Goal: Task Accomplishment & Management: Use online tool/utility

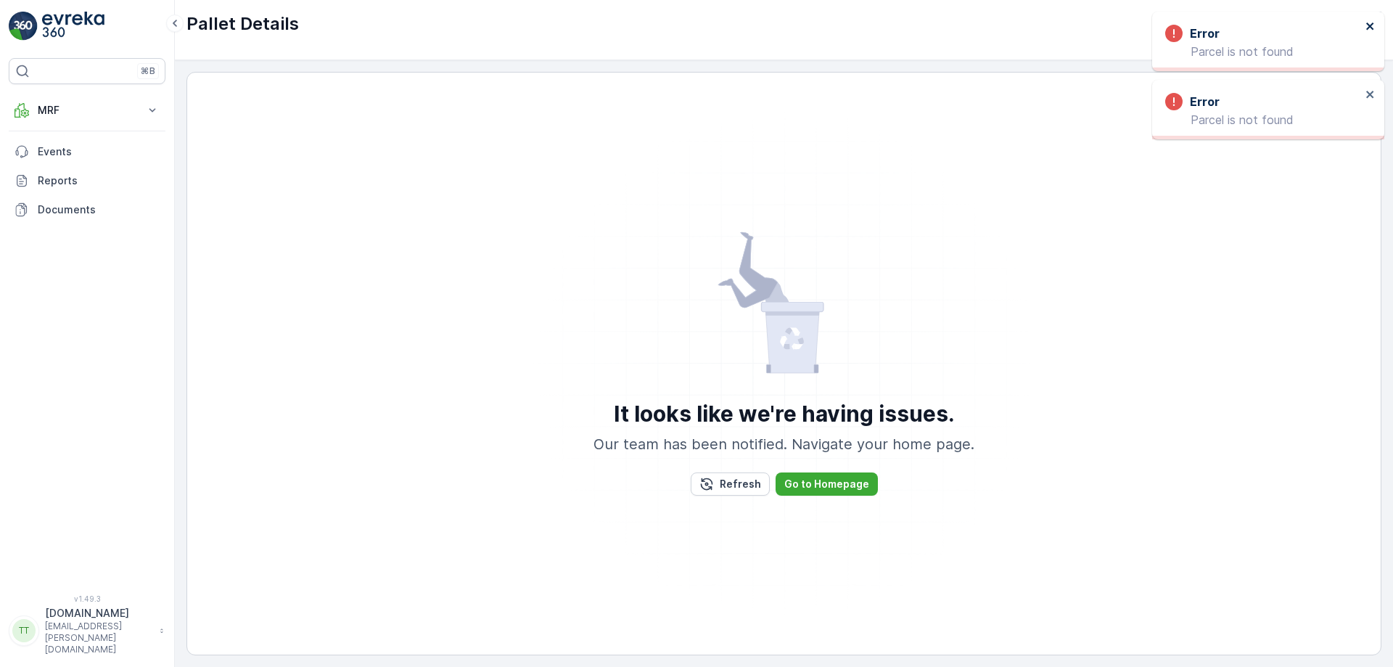
click at [1373, 29] on icon "close" at bounding box center [1369, 25] width 7 height 7
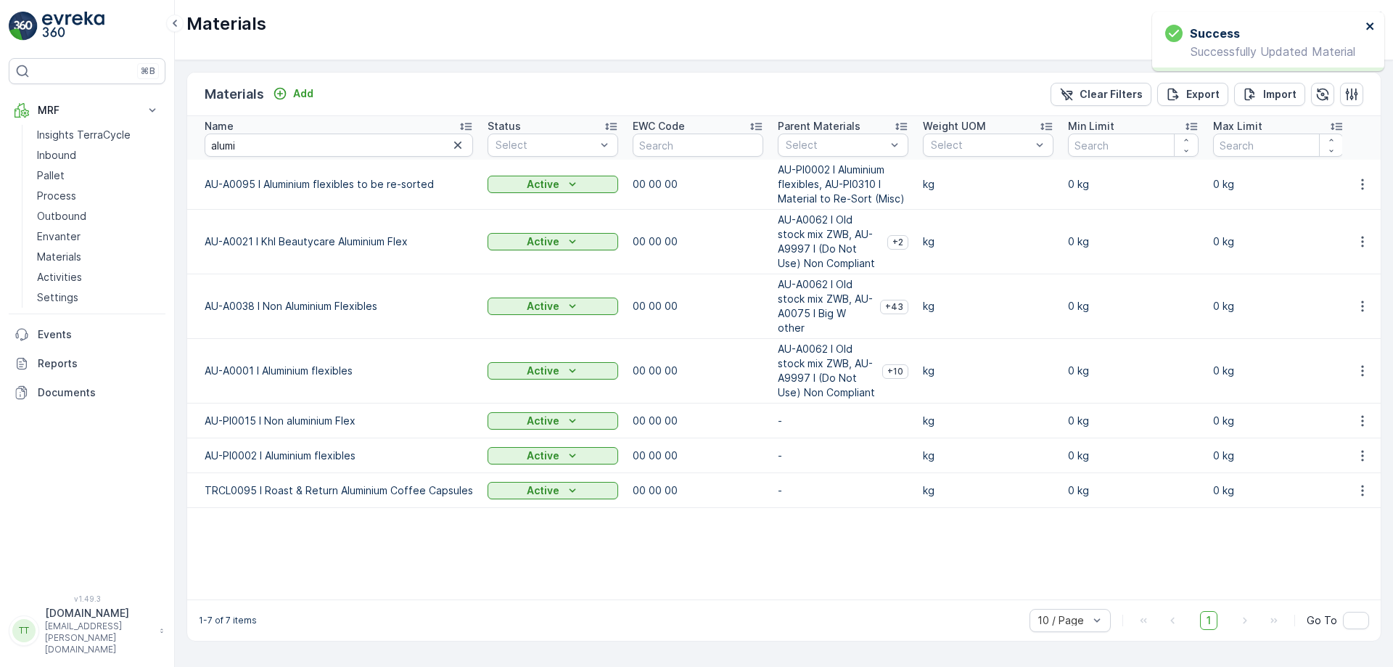
click at [1365, 23] on icon "close" at bounding box center [1370, 26] width 10 height 12
click at [1309, 22] on p "TerraCycle-AU01-Prompt" at bounding box center [1257, 24] width 123 height 15
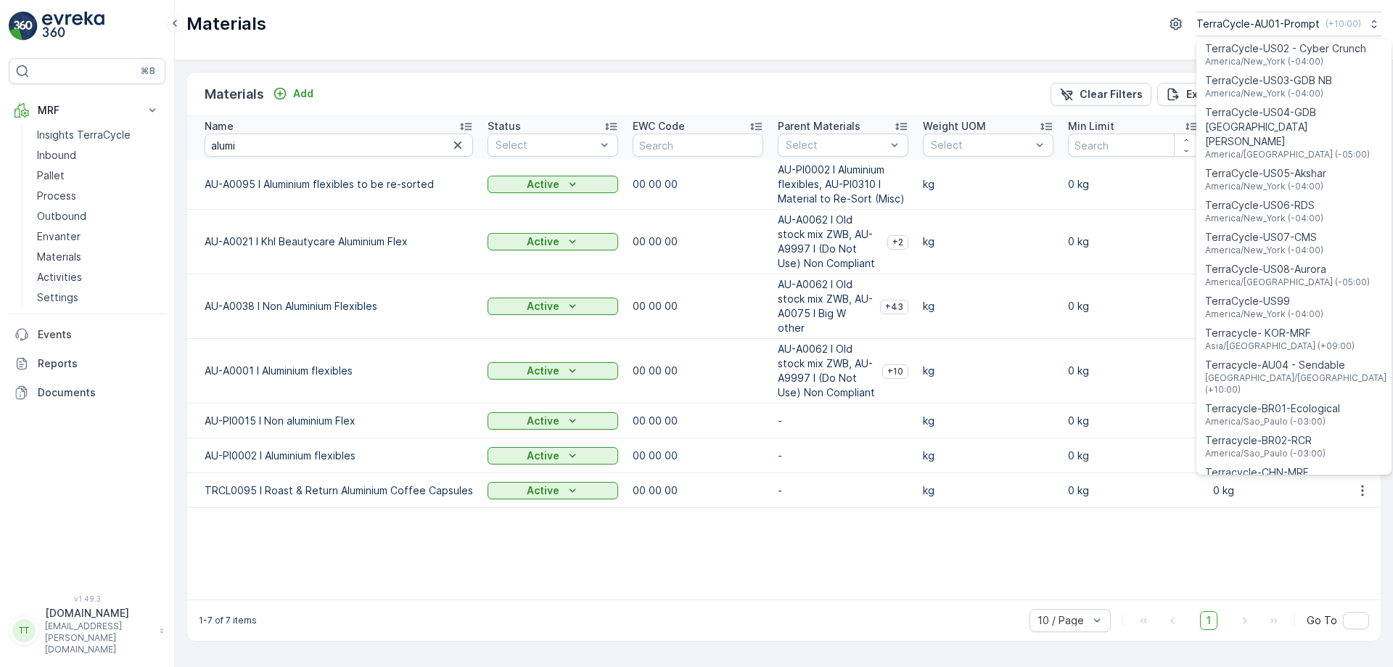
scroll to position [1043, 0]
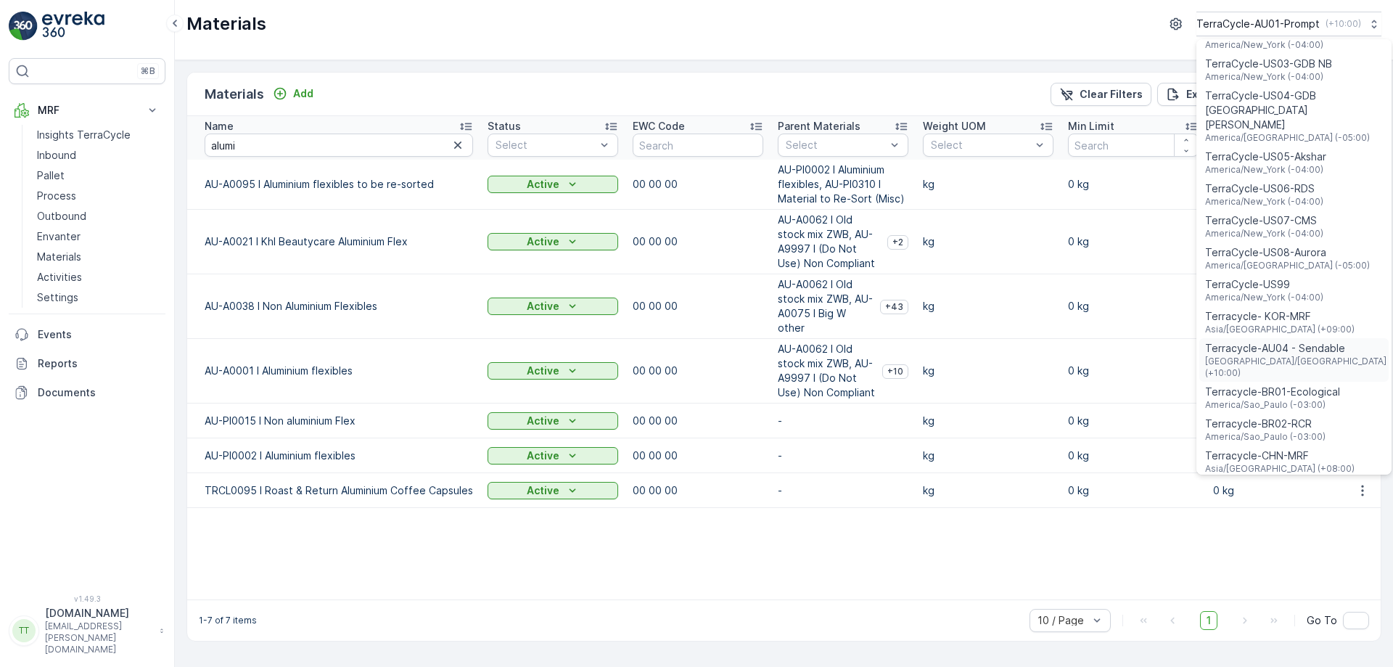
click at [1287, 355] on span "[GEOGRAPHIC_DATA]/[GEOGRAPHIC_DATA] (+10:00)" at bounding box center [1295, 366] width 181 height 23
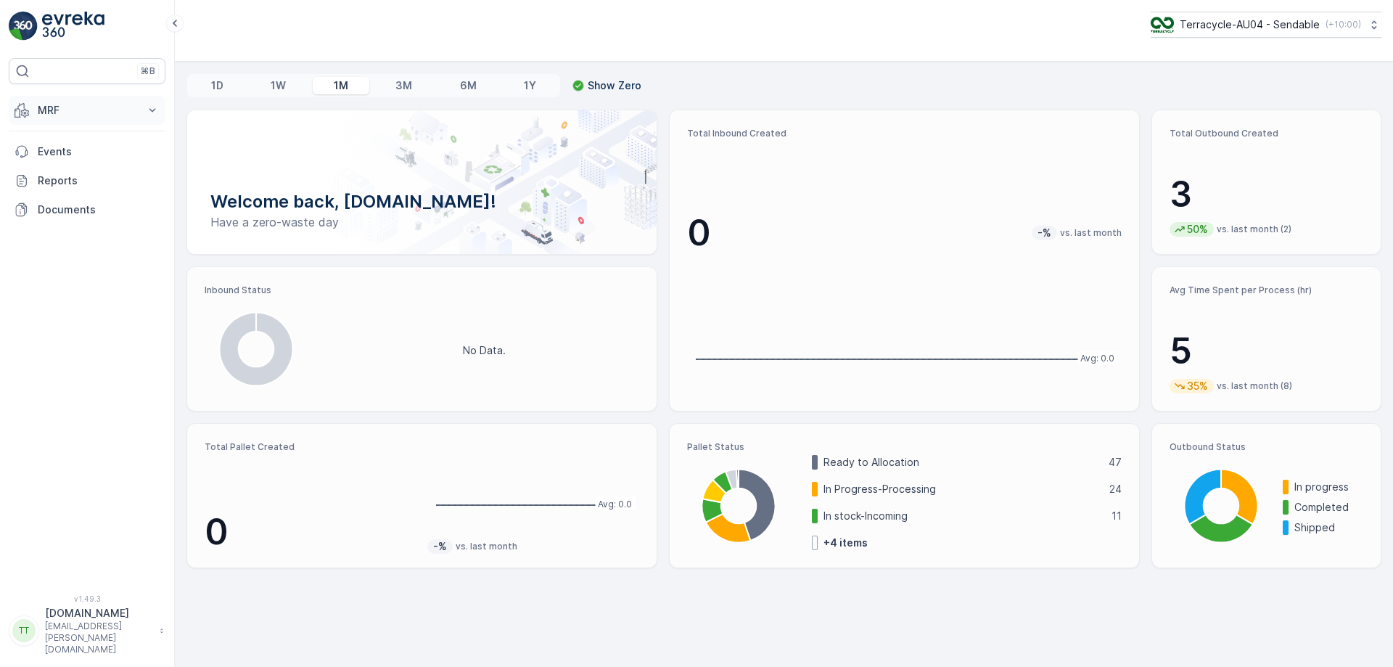
click at [94, 110] on p "MRF" at bounding box center [87, 110] width 99 height 15
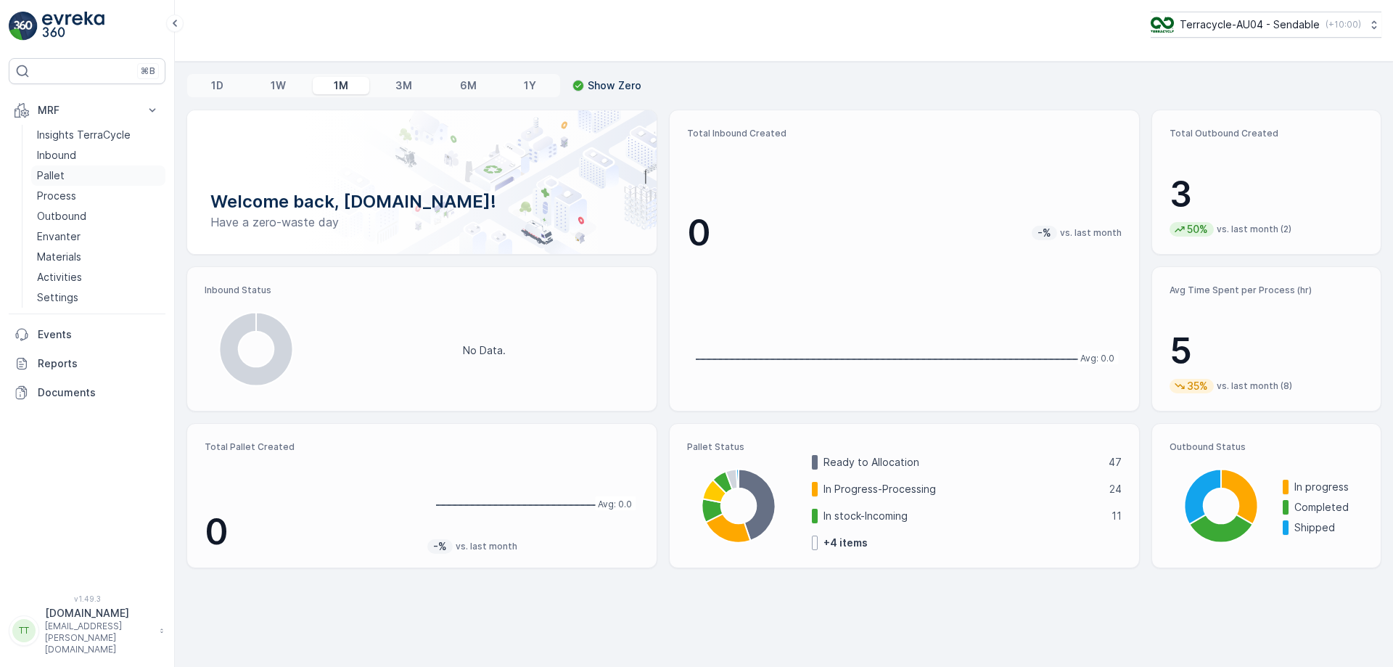
click at [75, 178] on link "Pallet" at bounding box center [98, 175] width 134 height 20
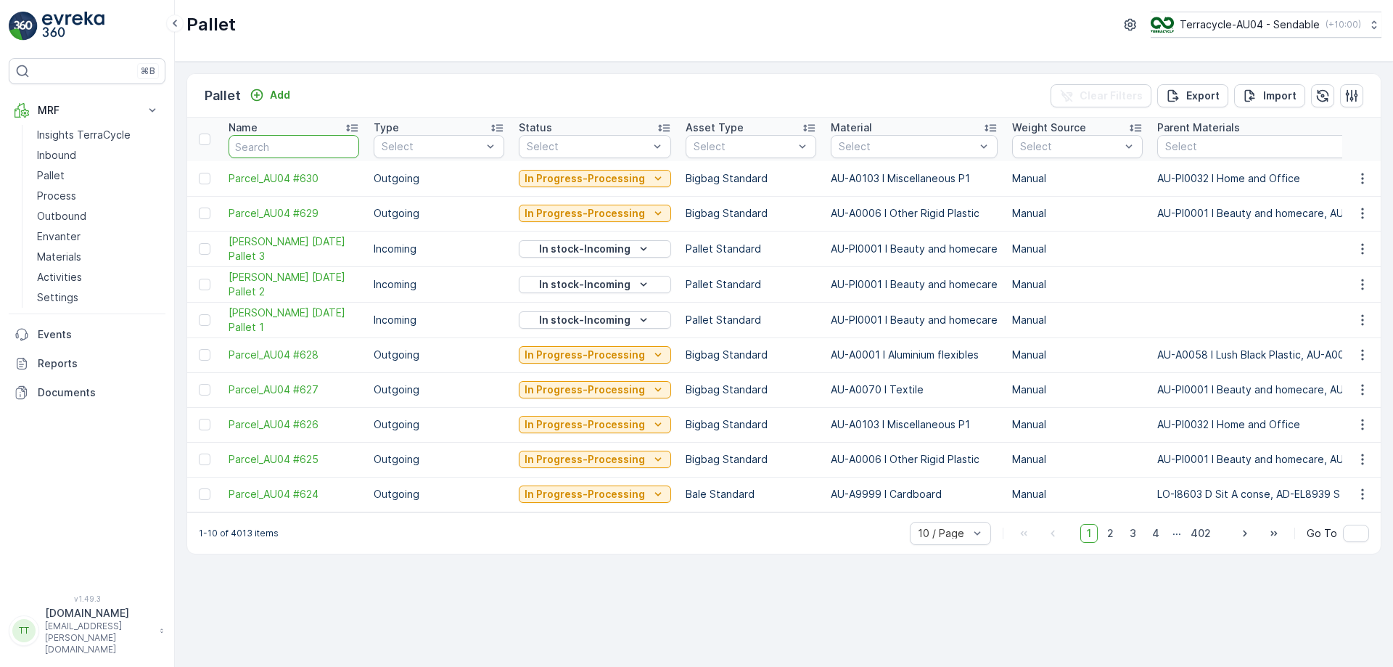
click at [279, 141] on input "text" at bounding box center [294, 146] width 131 height 23
paste input "AU03_Pallet #22672"
type input "AU03_Pallet #22672"
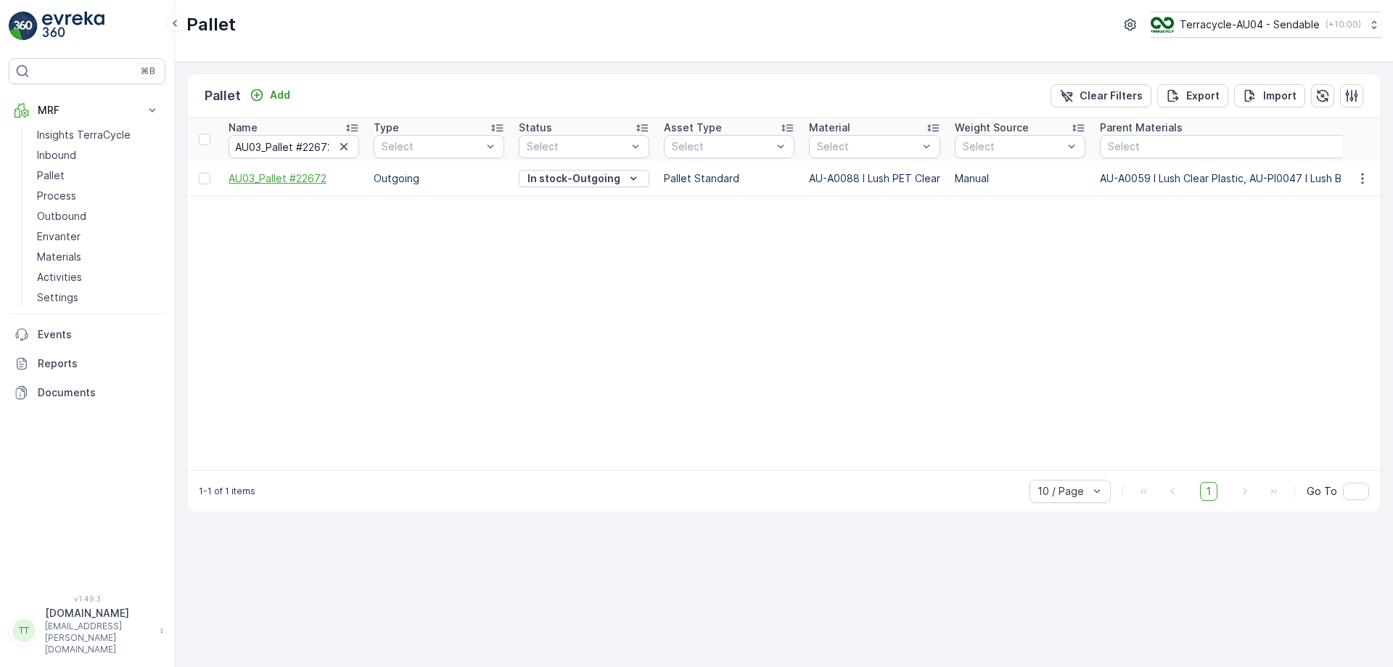
click at [287, 179] on span "AU03_Pallet #22672" at bounding box center [294, 178] width 131 height 15
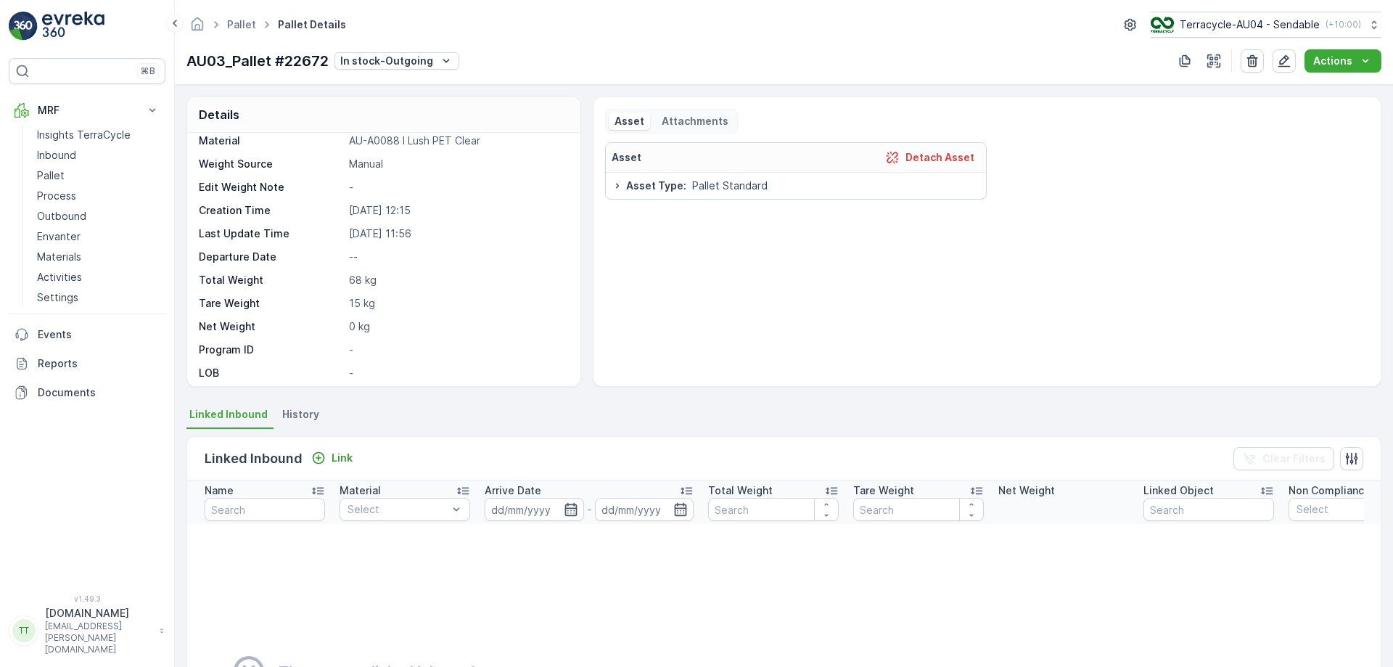
scroll to position [65, 0]
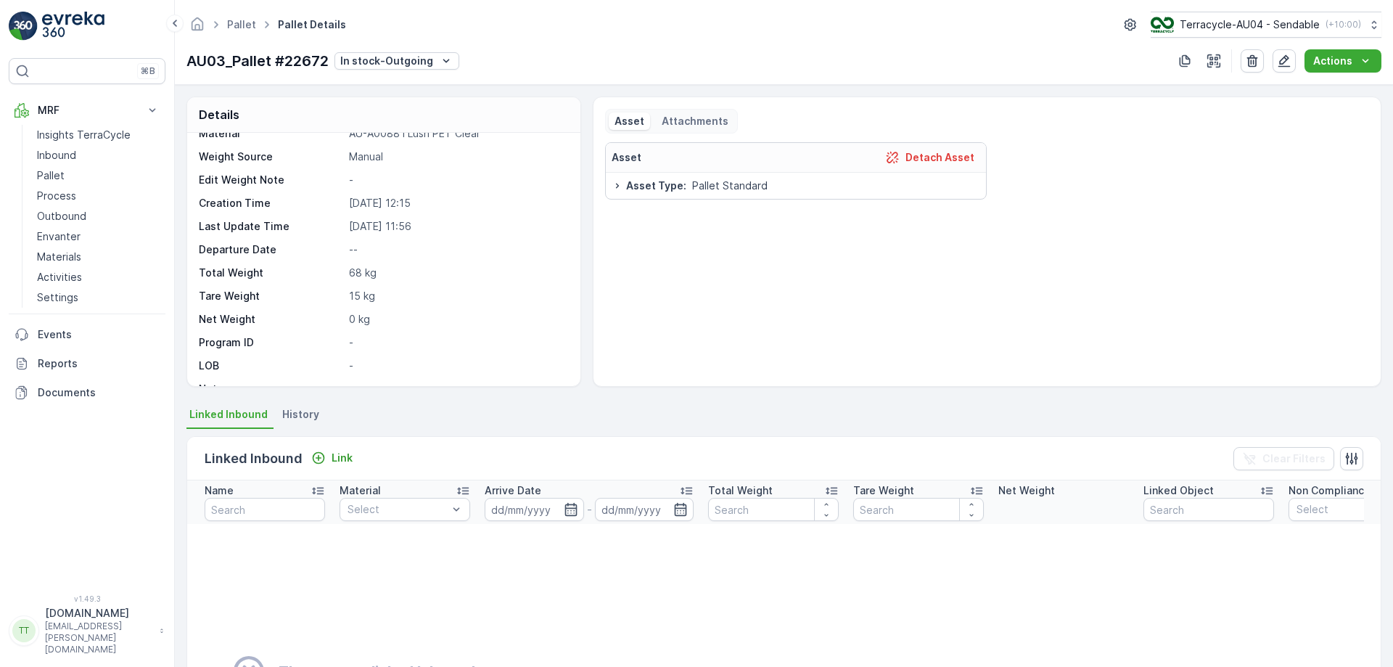
click at [1264, 51] on div "Actions" at bounding box center [1306, 60] width 150 height 23
click at [1290, 60] on icon "button" at bounding box center [1284, 61] width 15 height 15
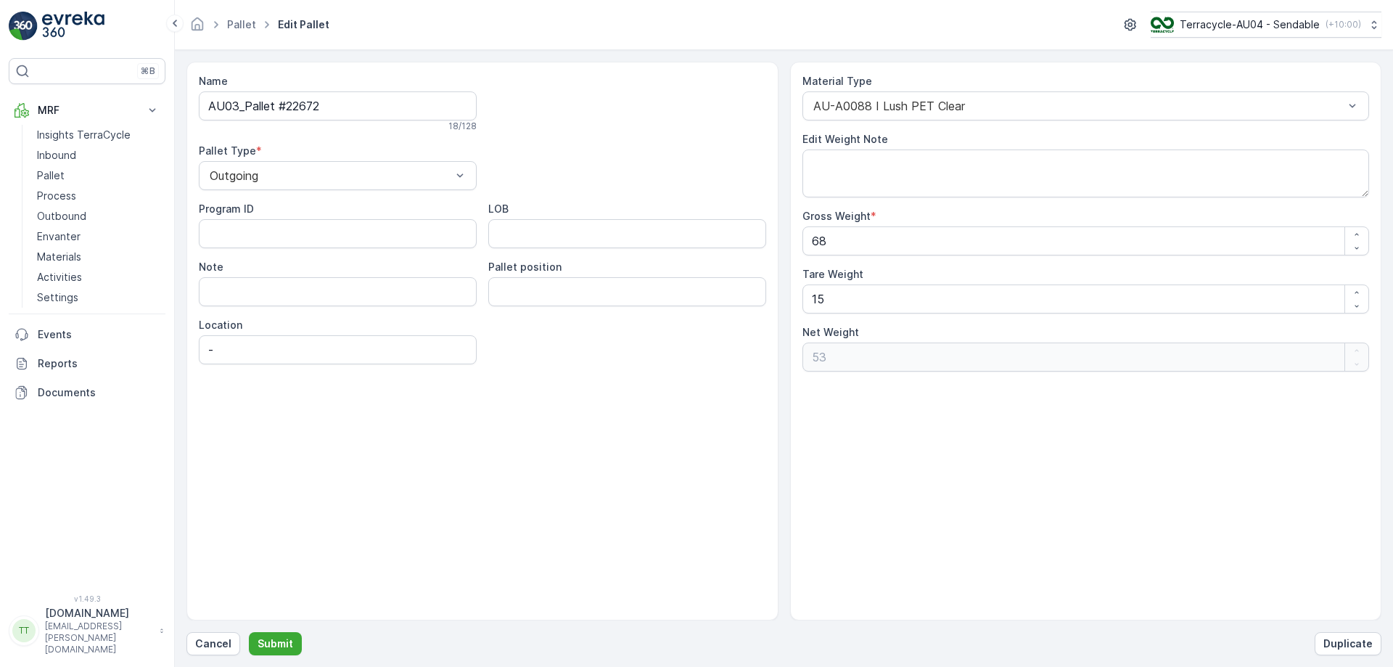
click at [496, 473] on div "Name AU03_Pallet #22672 18 / 128 Pallet Type * Outgoing Program ID LOB Note Pal…" at bounding box center [482, 341] width 592 height 559
click at [274, 643] on p "Submit" at bounding box center [276, 643] width 36 height 15
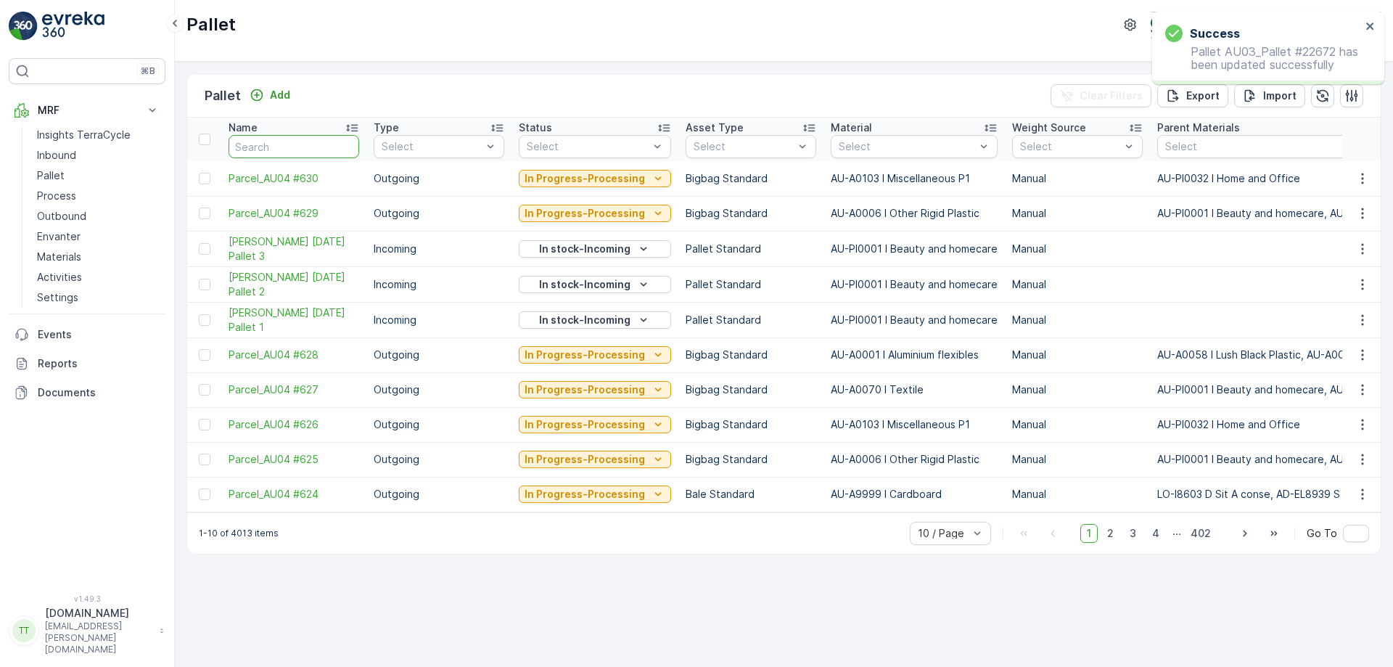
click at [283, 143] on input "text" at bounding box center [294, 146] width 131 height 23
paste input "AU03_Pallet #22672"
type input "AU03_Pallet #22672"
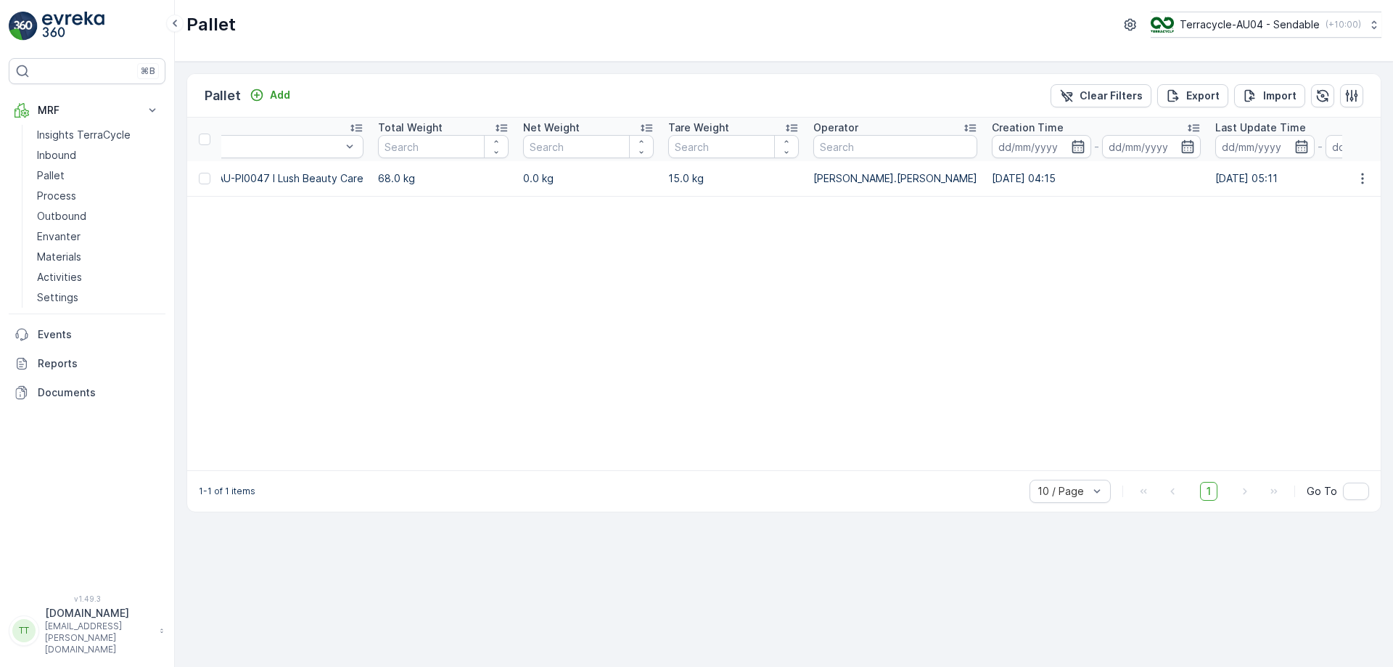
scroll to position [0, 1032]
click at [1358, 171] on icon "button" at bounding box center [1362, 178] width 15 height 15
click at [1331, 252] on div "Update Weight" at bounding box center [1345, 261] width 96 height 20
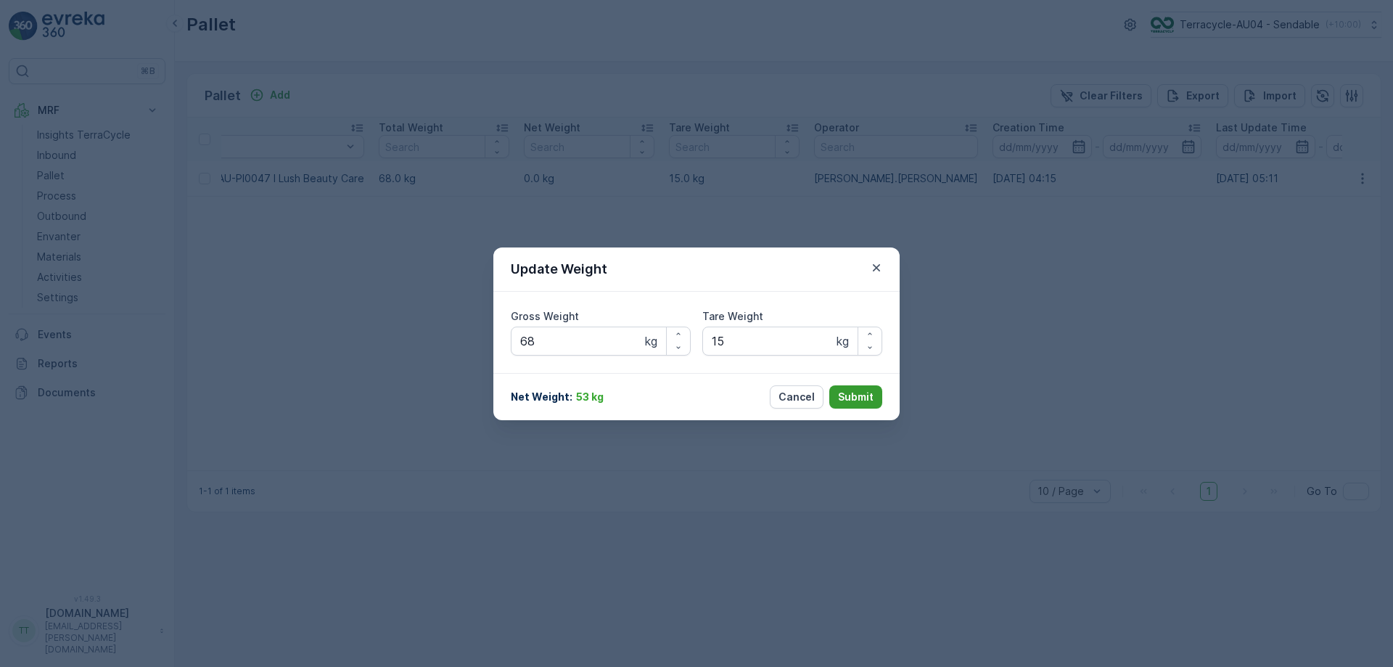
click at [863, 401] on p "Submit" at bounding box center [856, 397] width 36 height 15
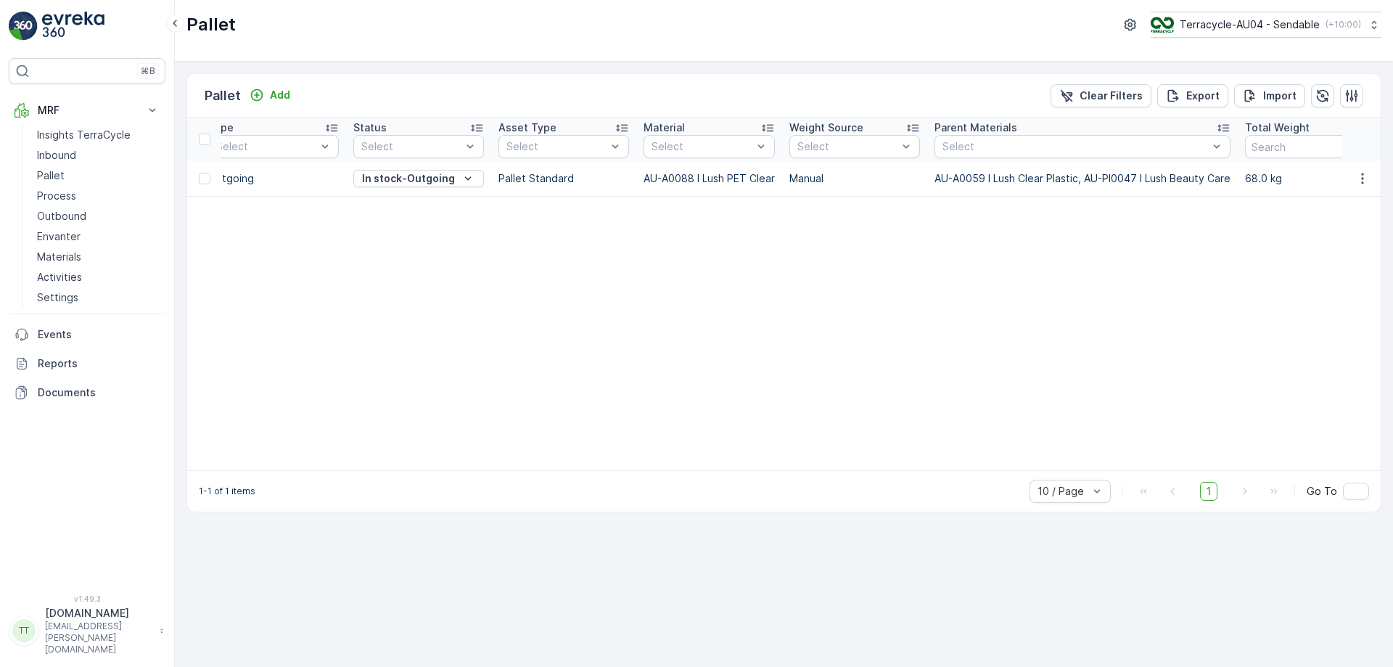
scroll to position [0, 0]
